Goal: Browse casually

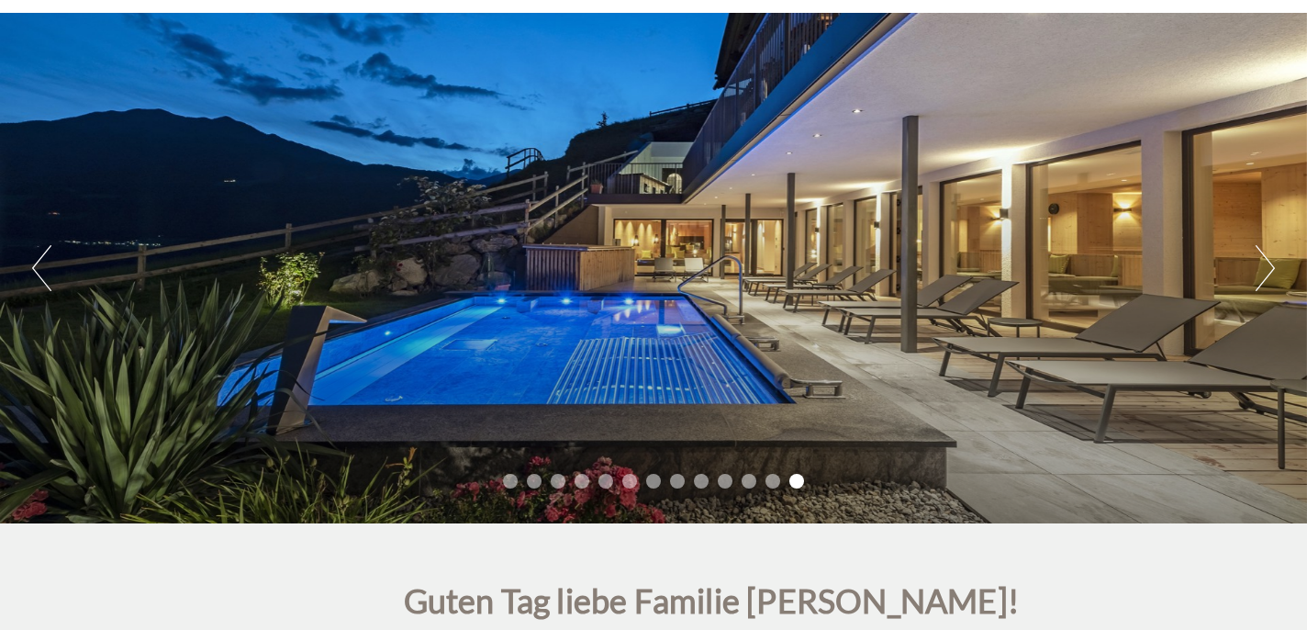
scroll to position [132, 0]
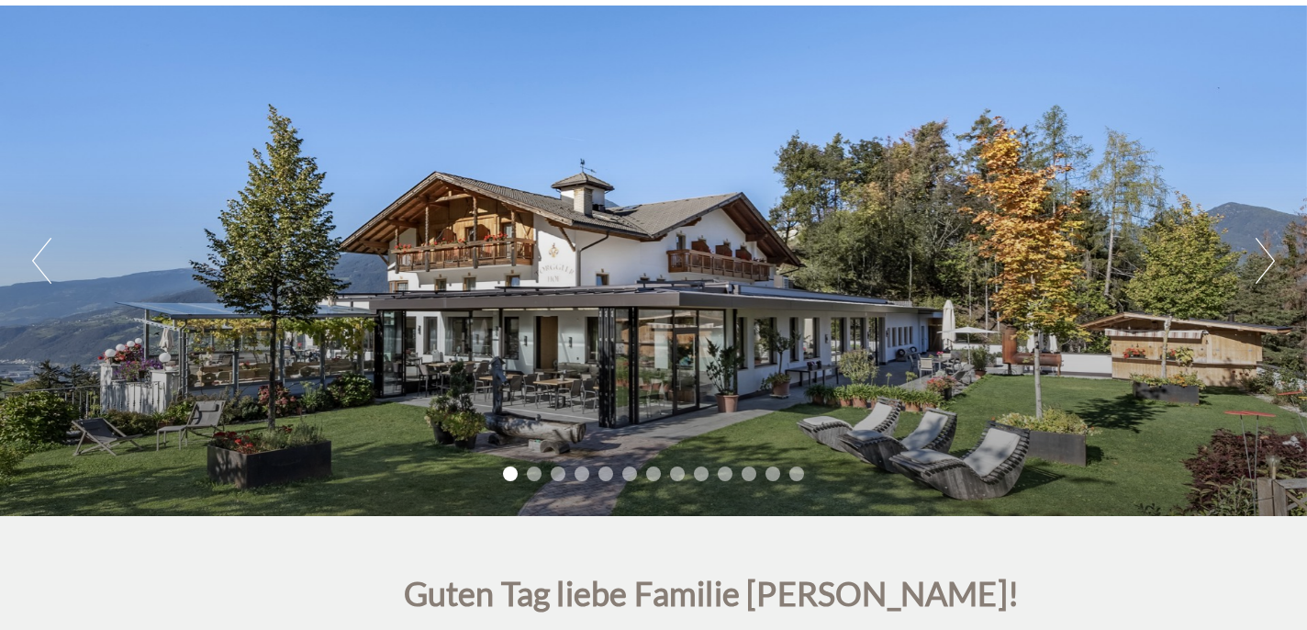
click at [929, 192] on div "Previous Next 1 2 3 4 5 6 7 8 9 10 11 12 13" at bounding box center [653, 261] width 1307 height 510
click at [1268, 252] on button "Next" at bounding box center [1265, 261] width 19 height 46
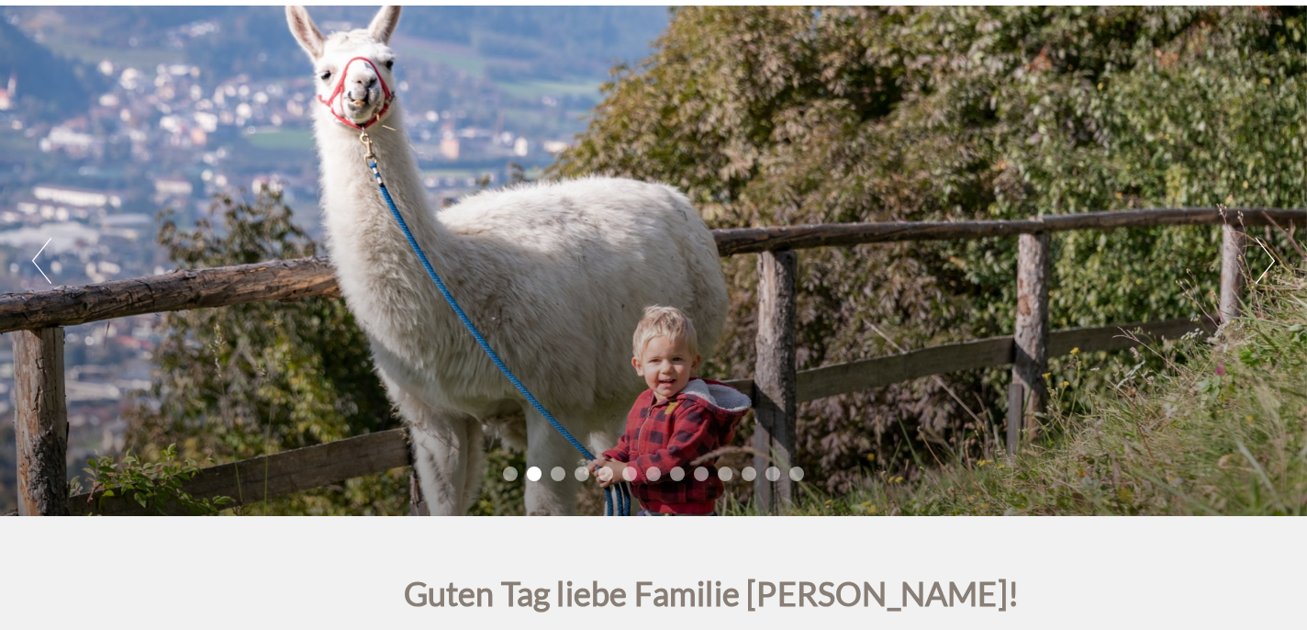
click at [1268, 252] on button "Next" at bounding box center [1265, 261] width 19 height 46
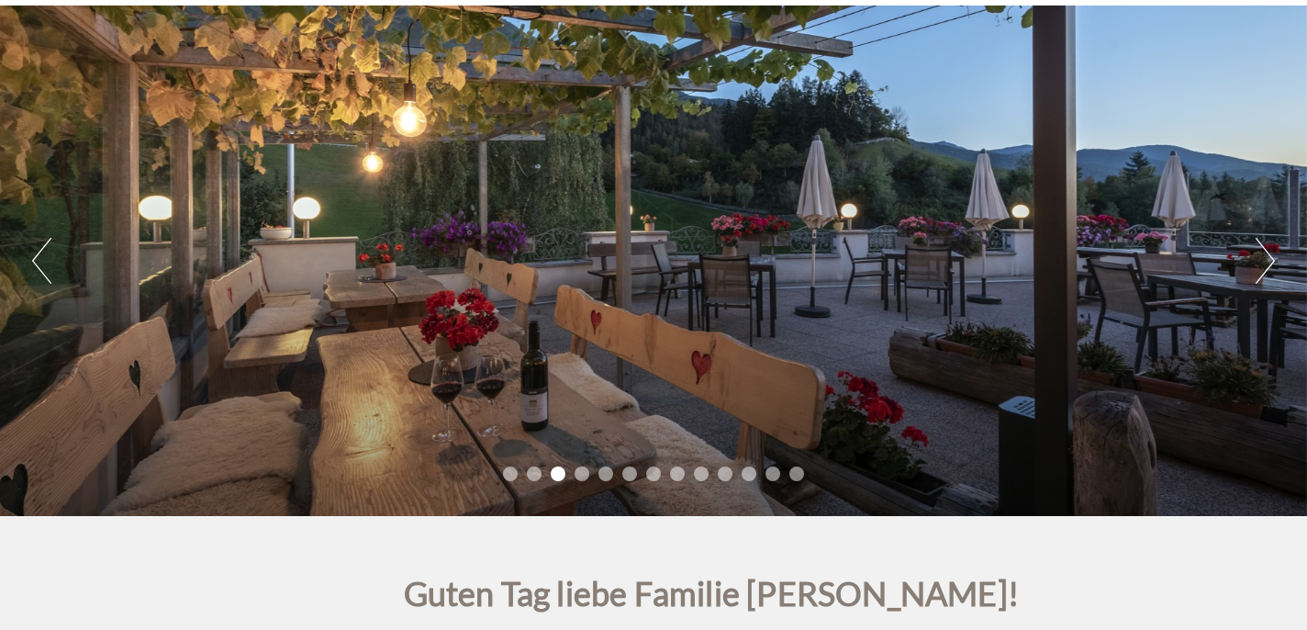
click at [1268, 252] on button "Next" at bounding box center [1265, 261] width 19 height 46
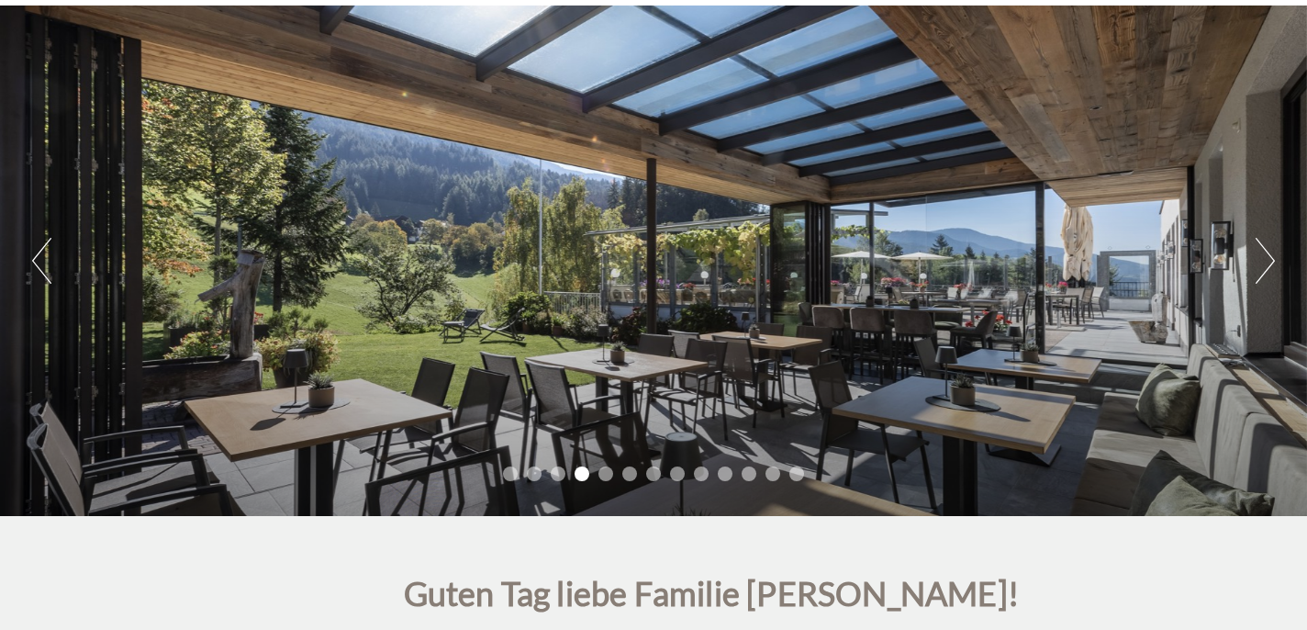
click at [1268, 252] on button "Next" at bounding box center [1265, 261] width 19 height 46
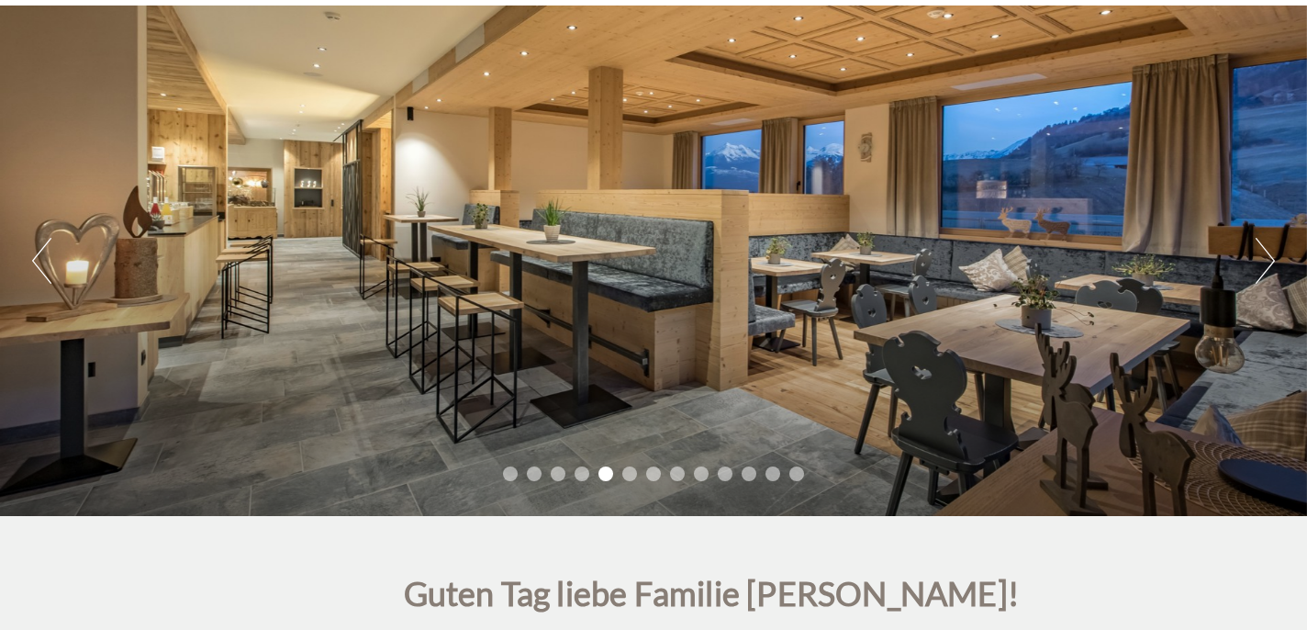
click at [1268, 252] on button "Next" at bounding box center [1265, 261] width 19 height 46
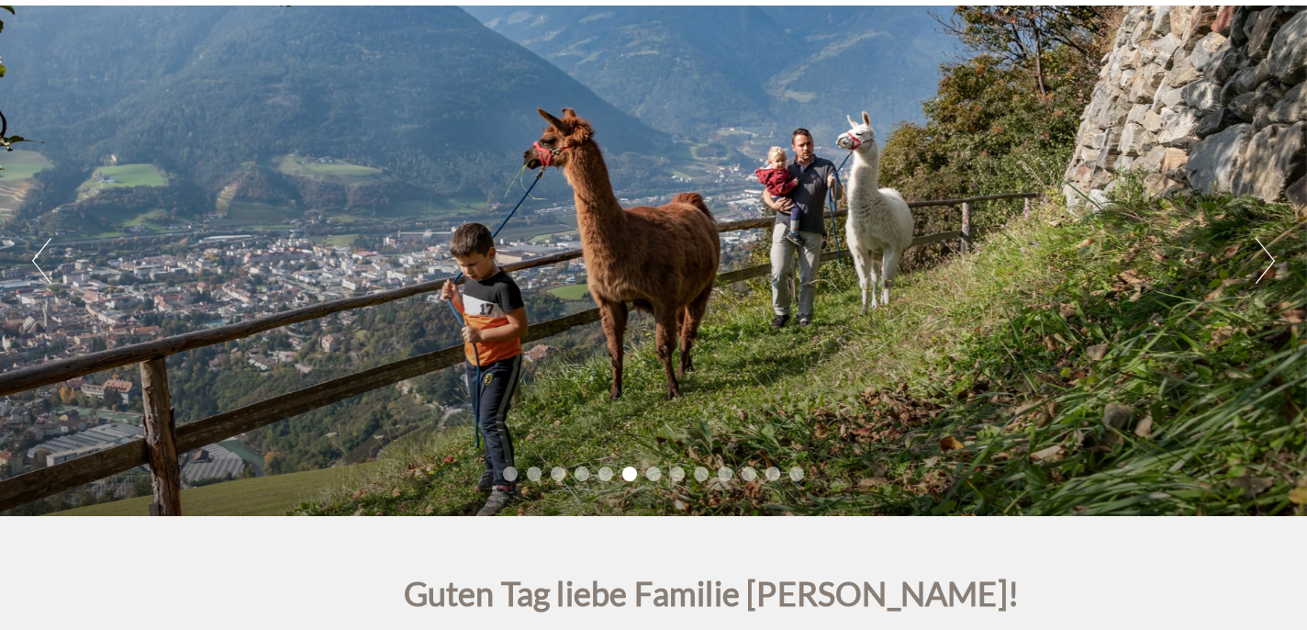
click at [1268, 252] on button "Next" at bounding box center [1265, 261] width 19 height 46
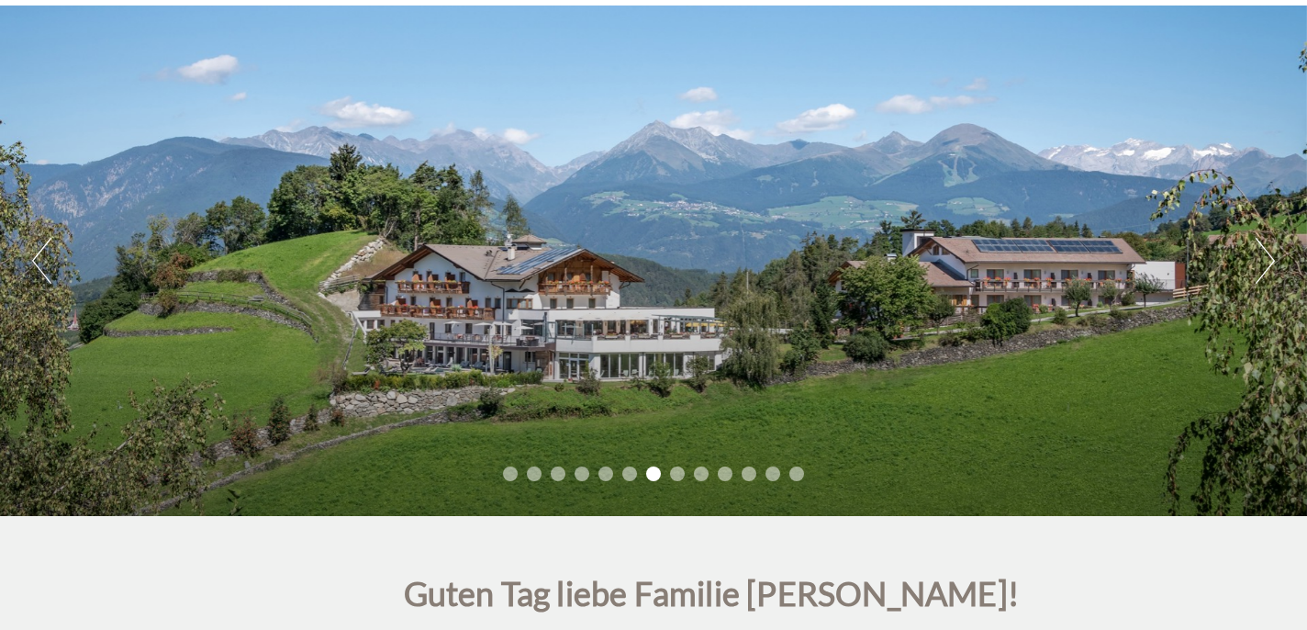
click at [1268, 252] on button "Next" at bounding box center [1265, 261] width 19 height 46
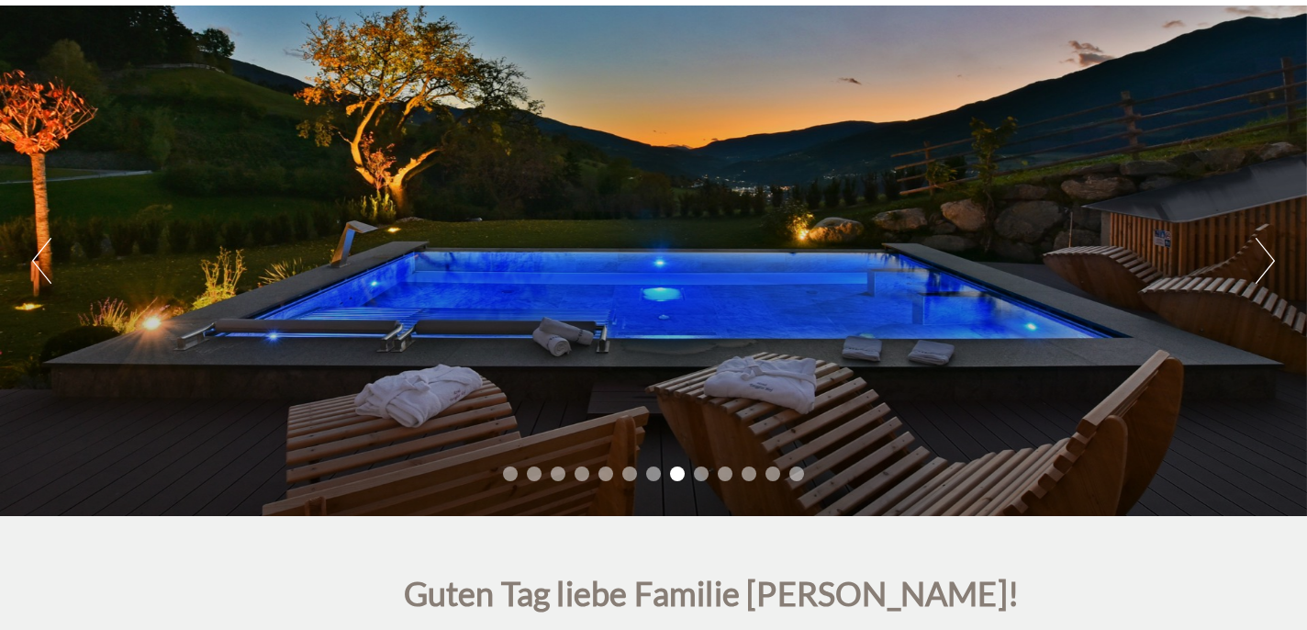
click at [1268, 252] on button "Next" at bounding box center [1265, 261] width 19 height 46
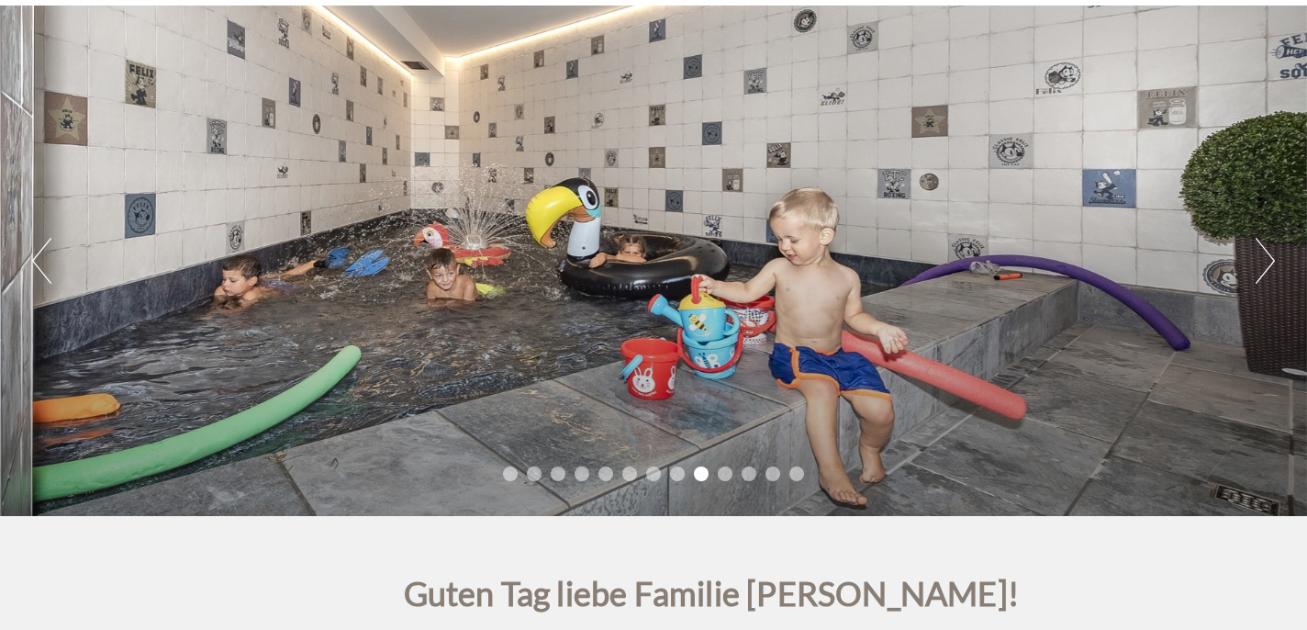
click at [1268, 252] on button "Next" at bounding box center [1265, 261] width 19 height 46
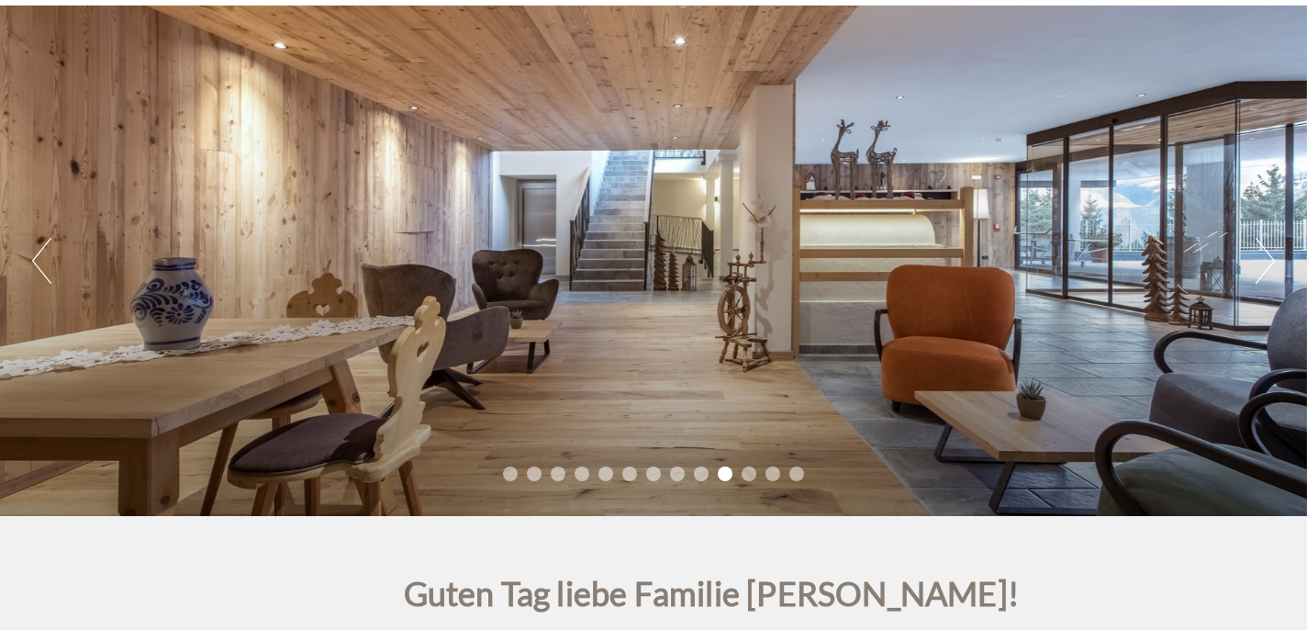
click at [1268, 252] on button "Next" at bounding box center [1265, 261] width 19 height 46
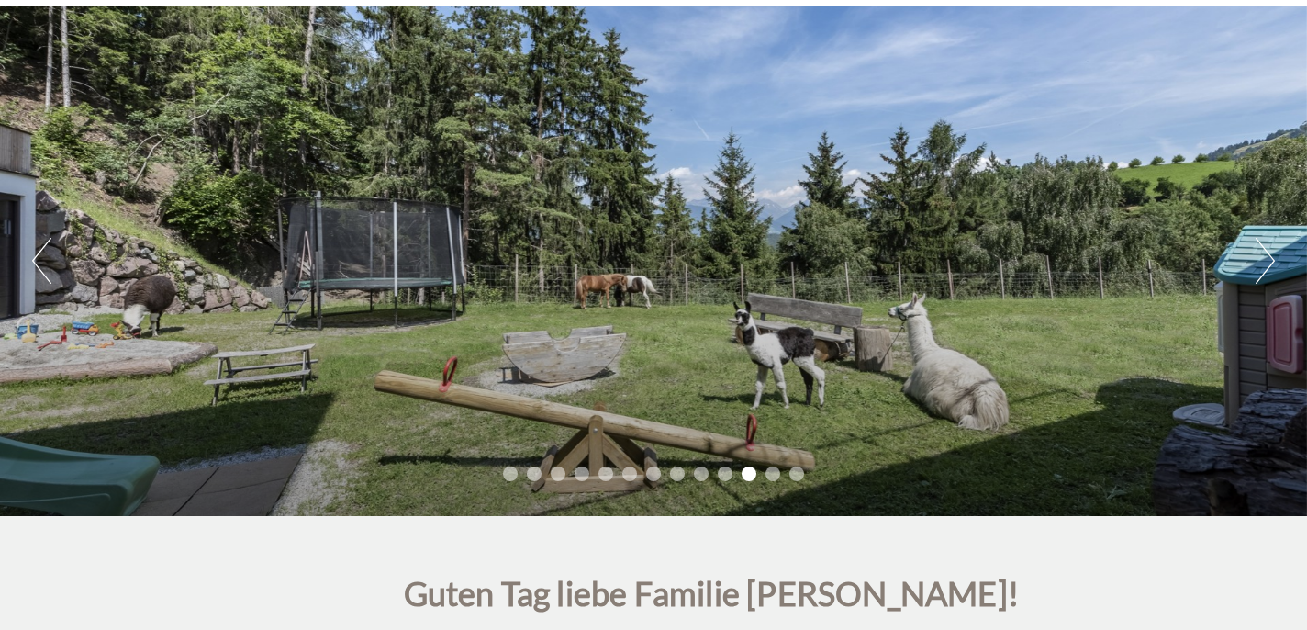
click at [1268, 252] on button "Next" at bounding box center [1265, 261] width 19 height 46
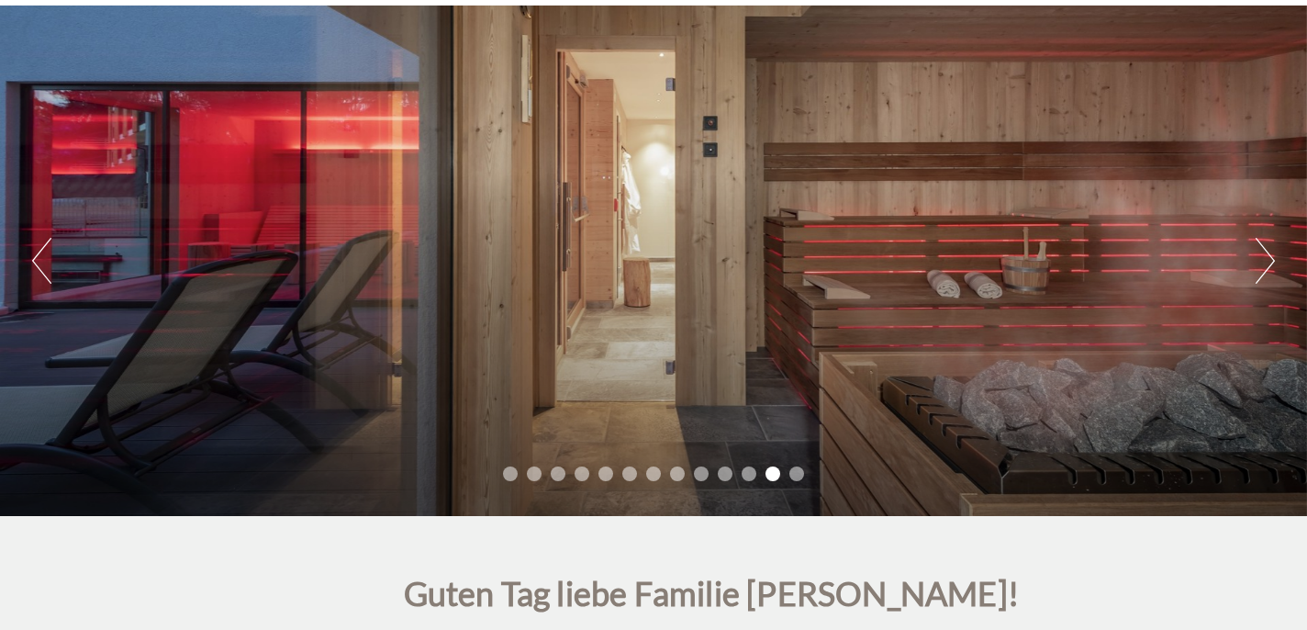
click at [1268, 252] on button "Next" at bounding box center [1265, 261] width 19 height 46
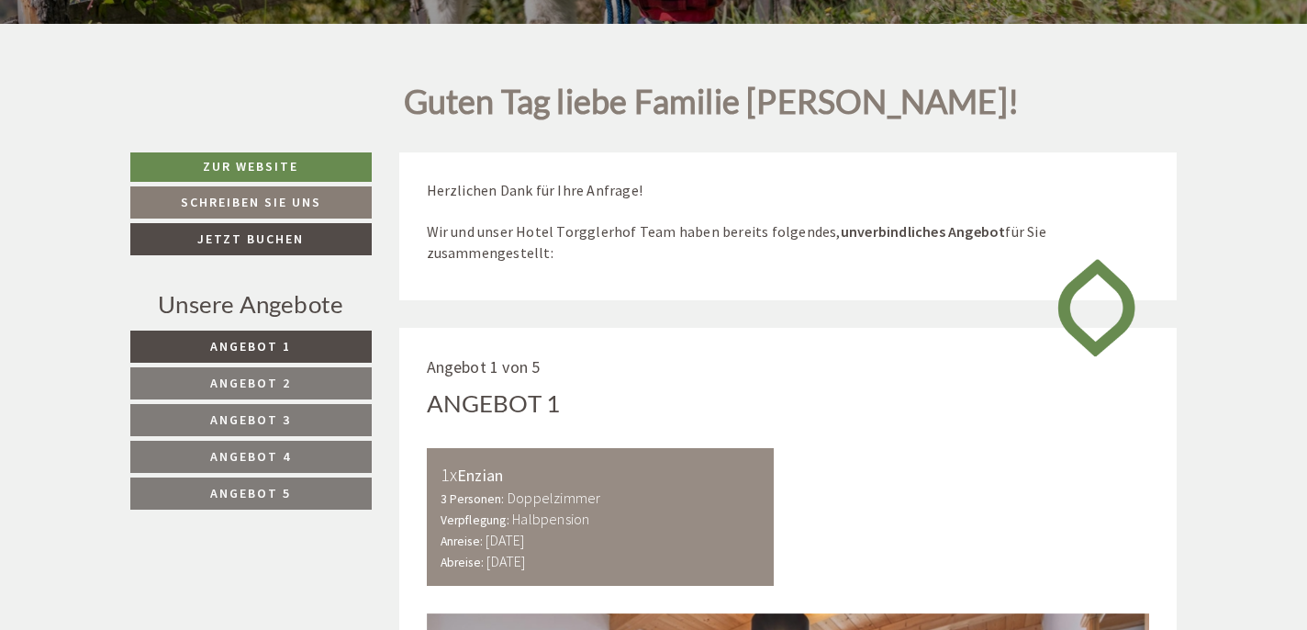
scroll to position [0, 0]
